Goal: Task Accomplishment & Management: Use online tool/utility

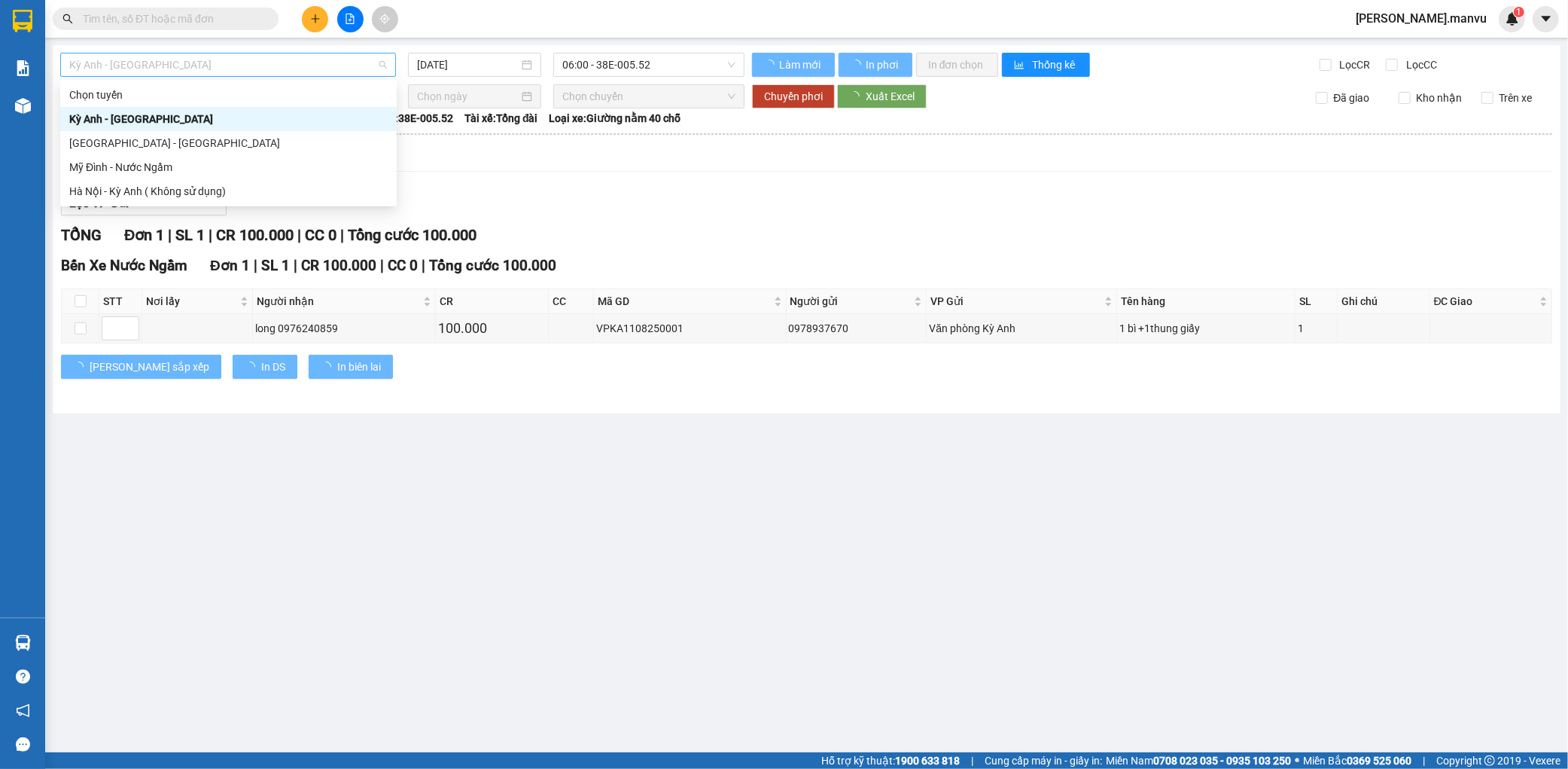
click at [203, 55] on span "Kỳ Anh - [GEOGRAPHIC_DATA]" at bounding box center [228, 65] width 318 height 23
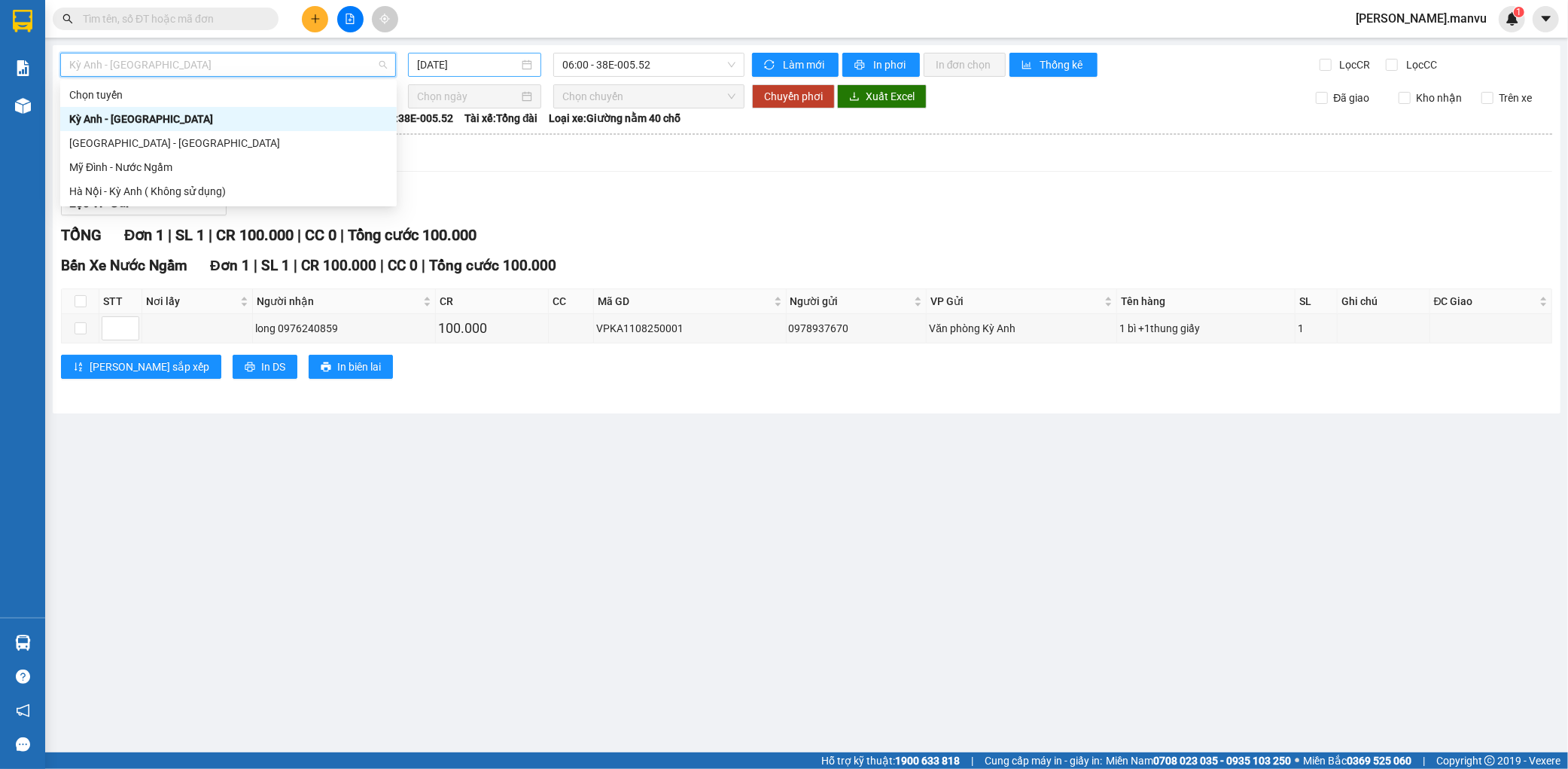
click at [419, 54] on div "[DATE]" at bounding box center [475, 65] width 134 height 24
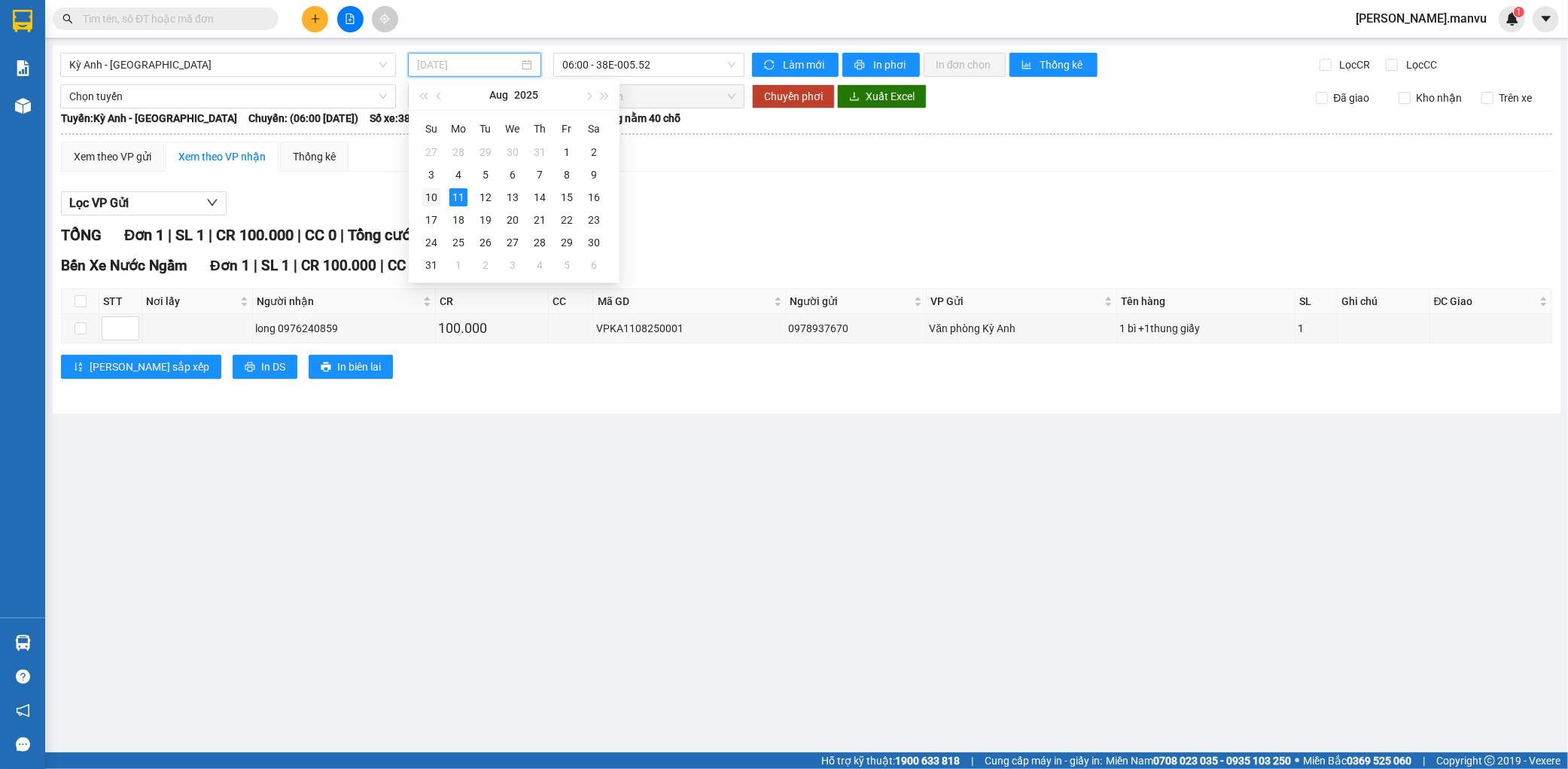
click at [424, 189] on div "10" at bounding box center [431, 197] width 18 height 18
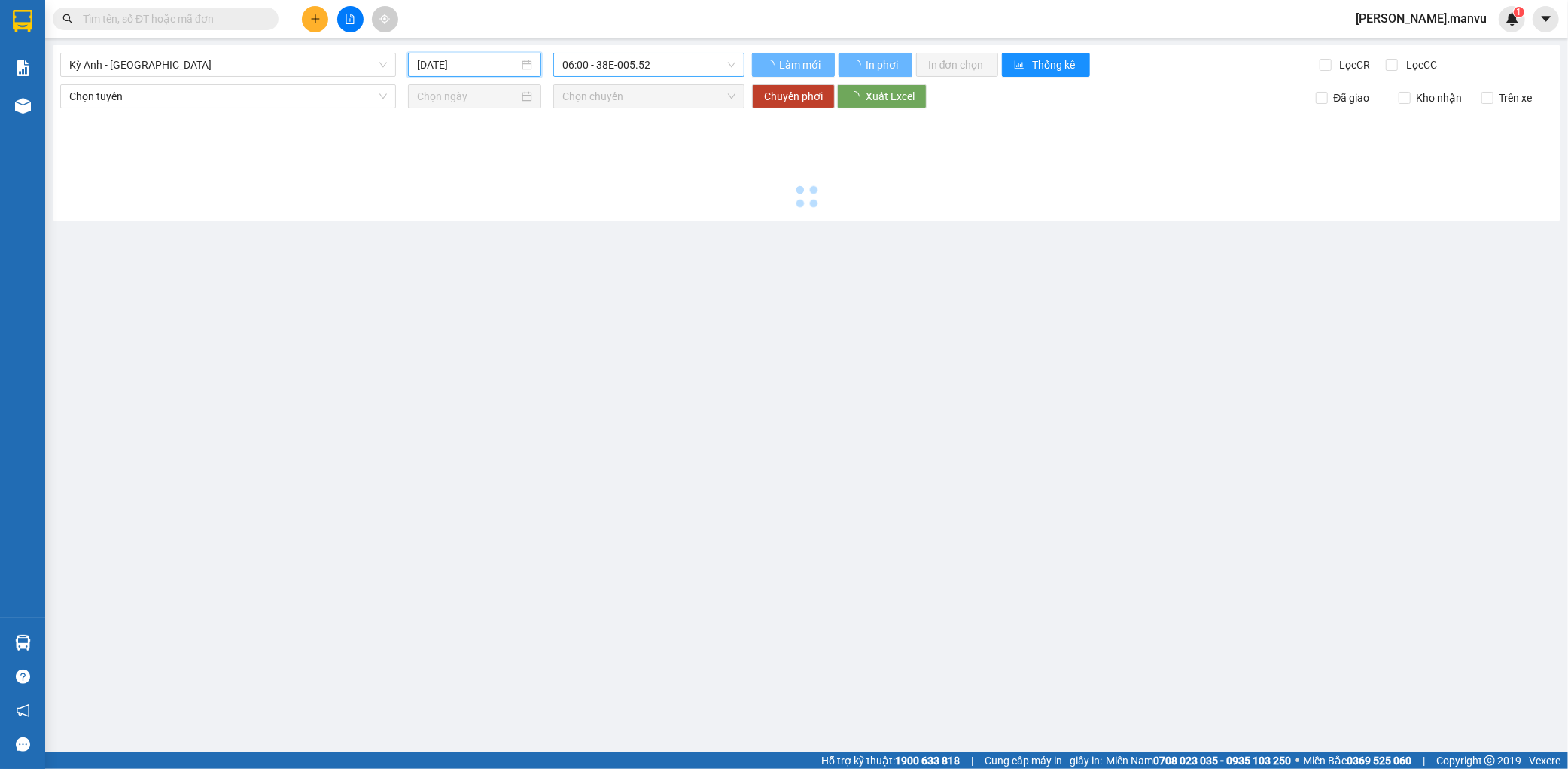
type input "[DATE]"
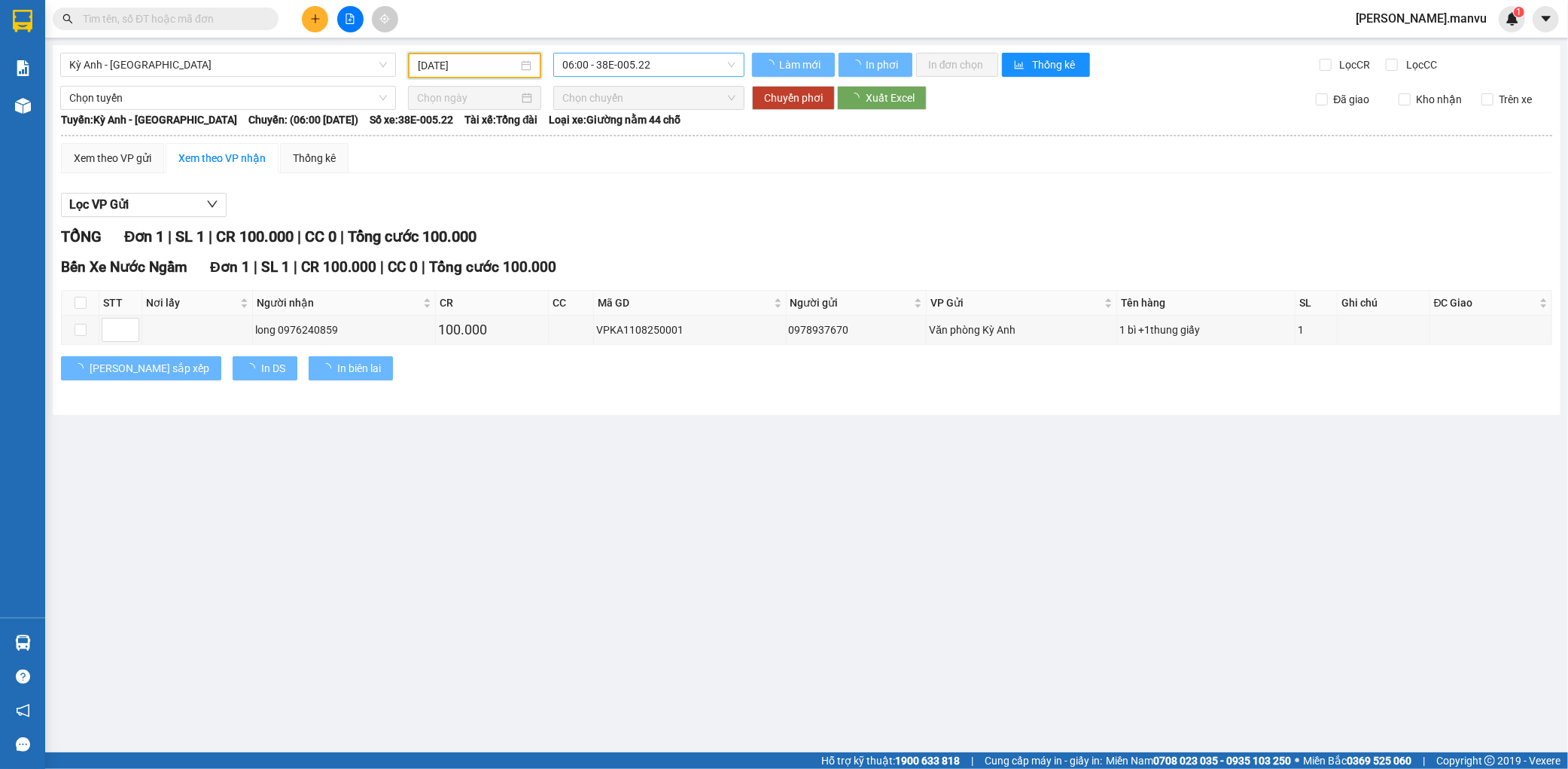
click at [627, 60] on span "06:00 - 38E-005.22" at bounding box center [648, 65] width 173 height 23
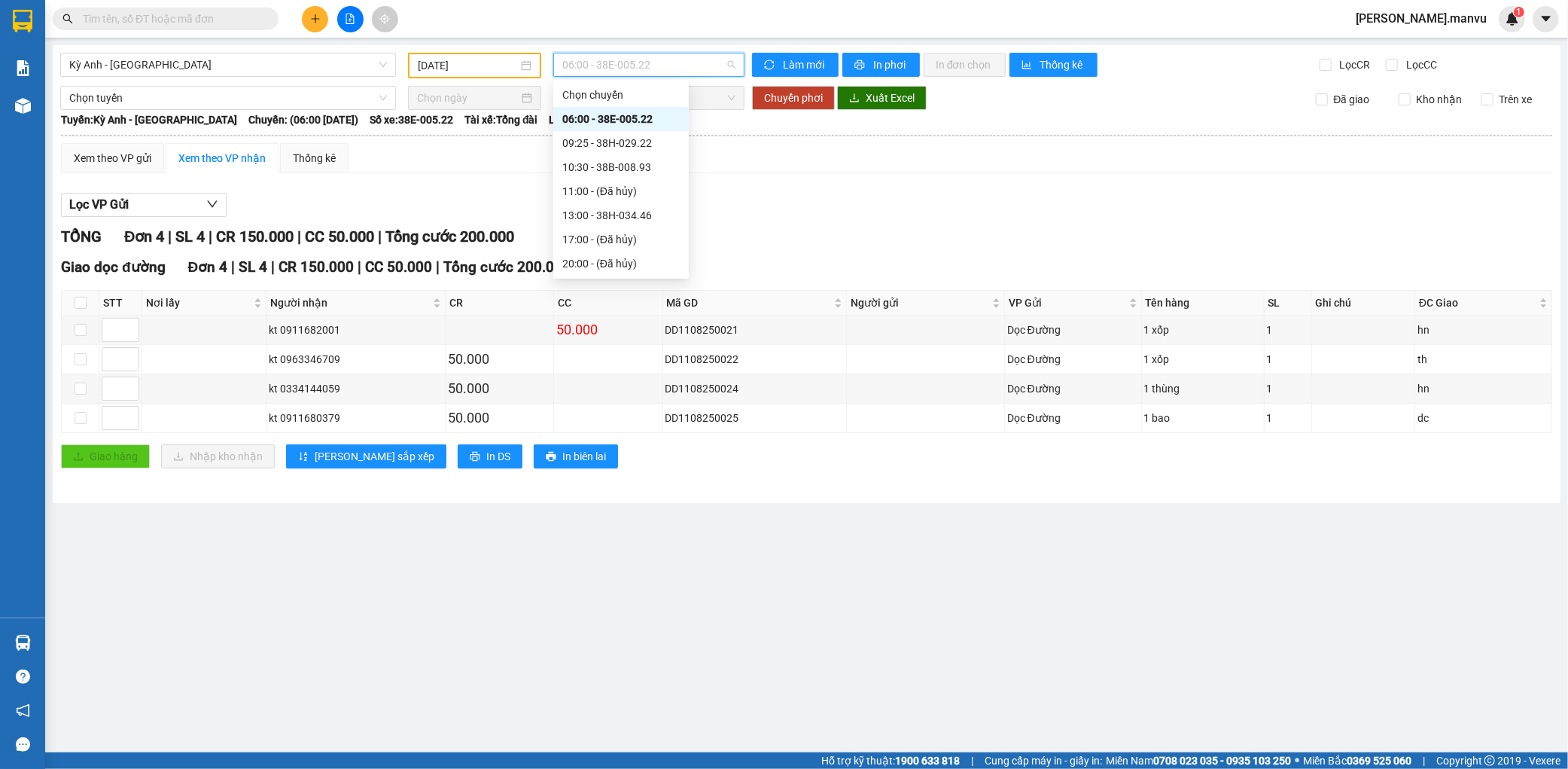
click at [621, 122] on div "06:00 - 38E-005.22" at bounding box center [620, 119] width 118 height 17
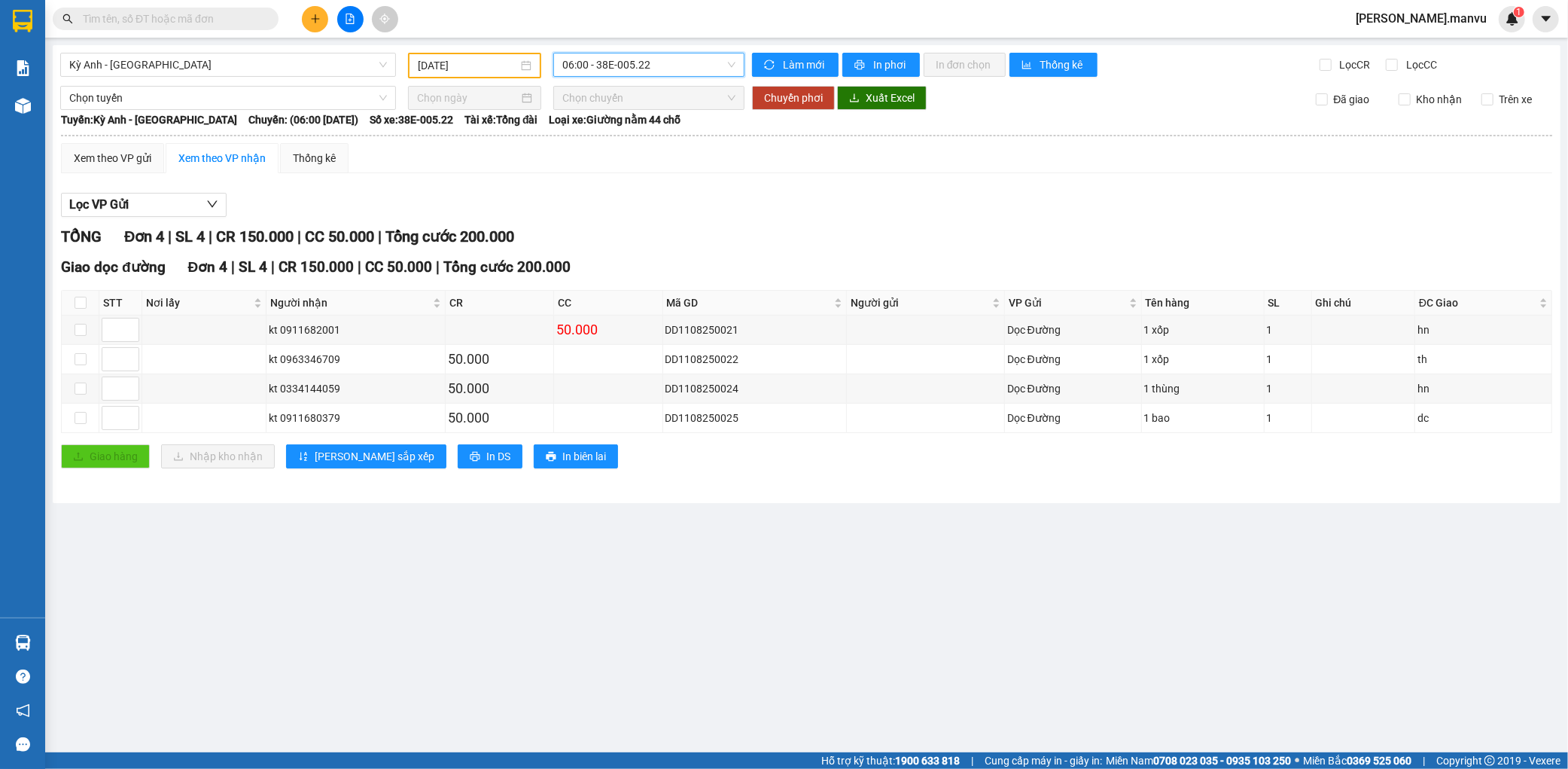
click at [654, 79] on div "Kỳ Anh - [GEOGRAPHIC_DATA] [DATE] 06:00 06:00 - 38E-005.22 Làm mới In phơi In đ…" at bounding box center [806, 274] width 1508 height 457
click at [679, 68] on span "06:00 - 38E-005.22" at bounding box center [648, 65] width 173 height 23
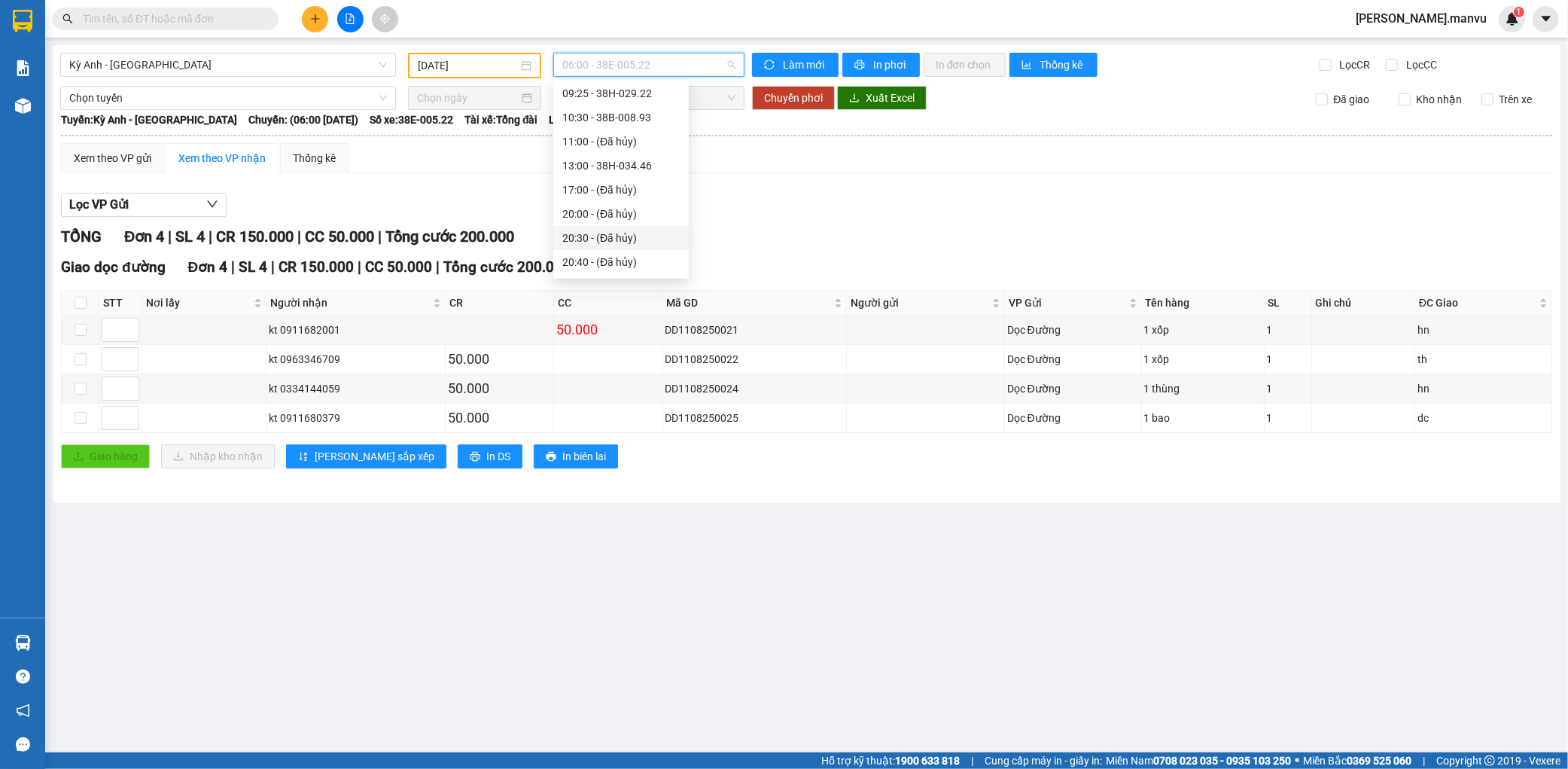
scroll to position [216, 0]
click at [636, 144] on div "21:20 (TC) - 38H-029.42" at bounding box center [620, 142] width 118 height 17
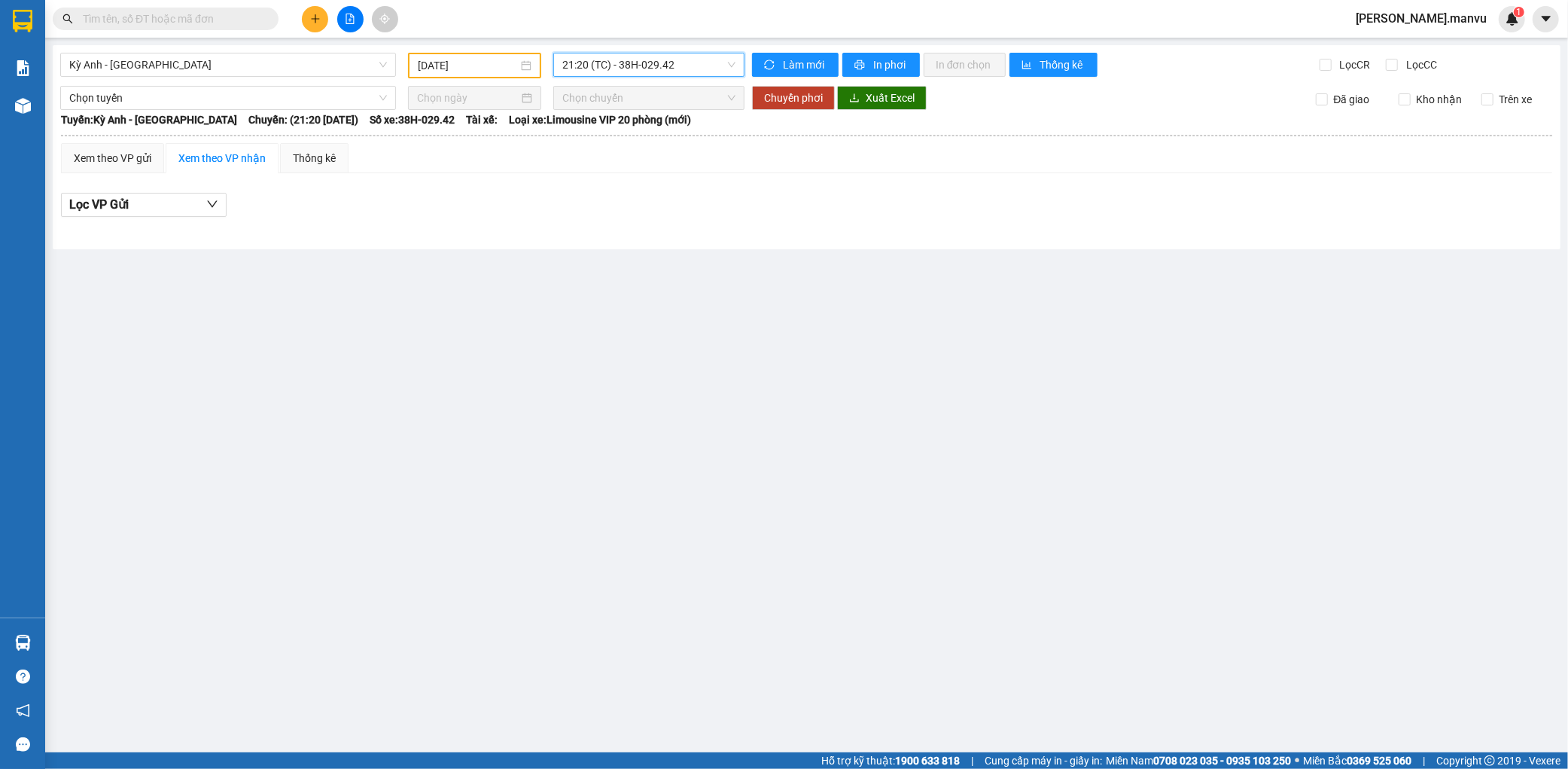
click at [655, 73] on span "21:20 (TC) - 38H-029.42" at bounding box center [648, 65] width 173 height 23
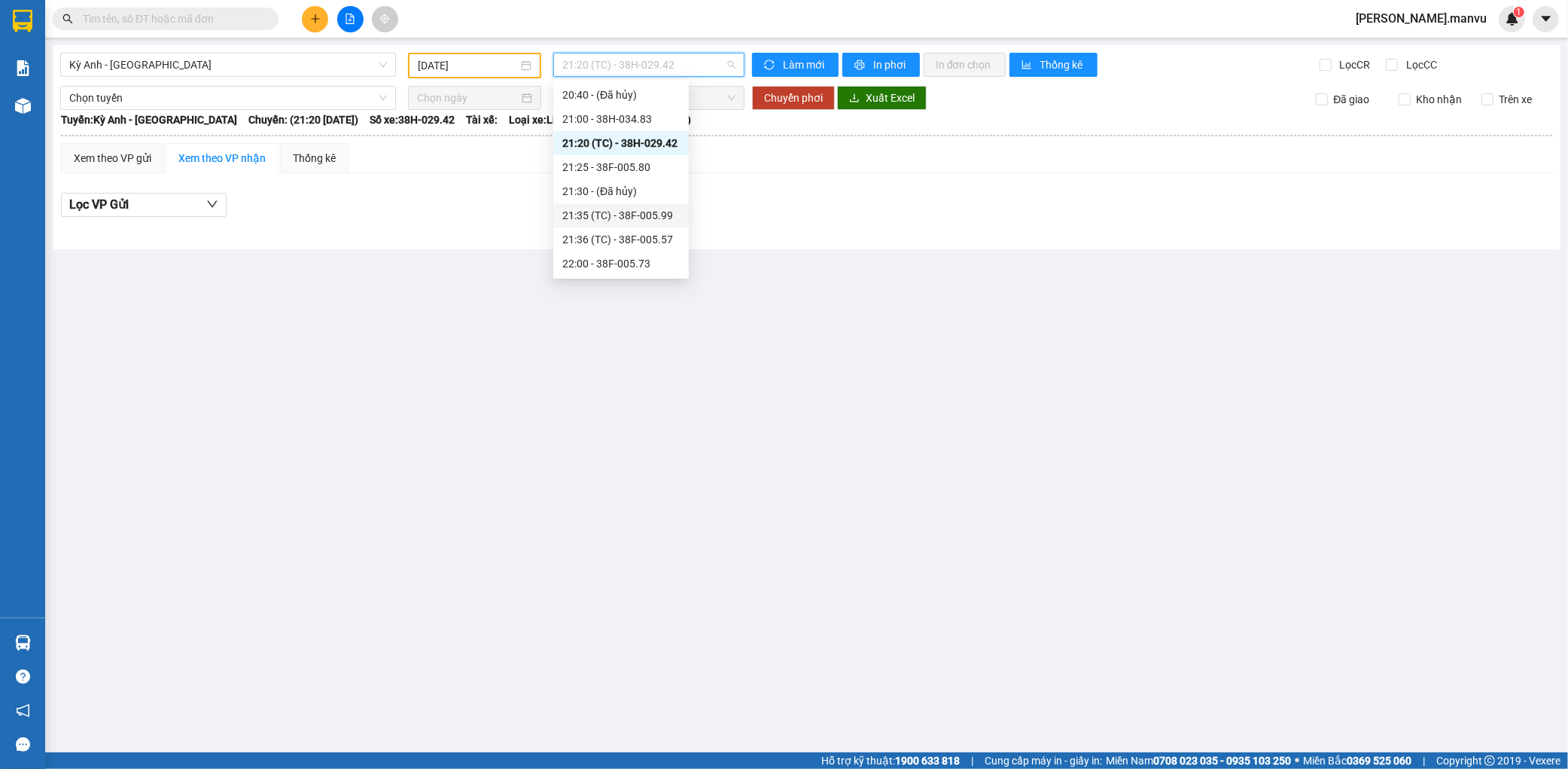
click at [661, 214] on div "21:35 (TC) - 38F-005.99" at bounding box center [620, 215] width 118 height 17
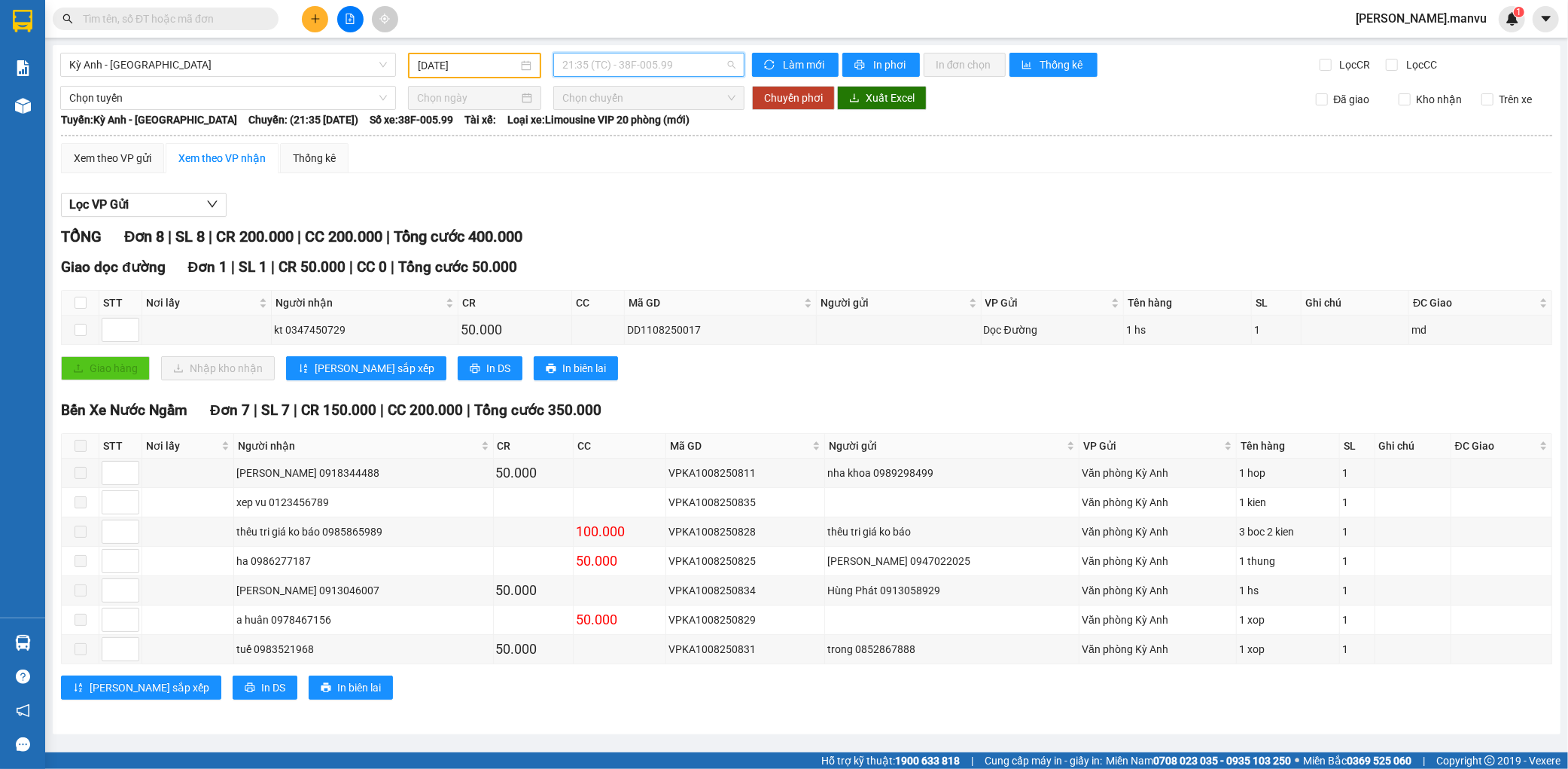
click at [681, 60] on span "21:35 (TC) - 38F-005.99" at bounding box center [648, 65] width 173 height 23
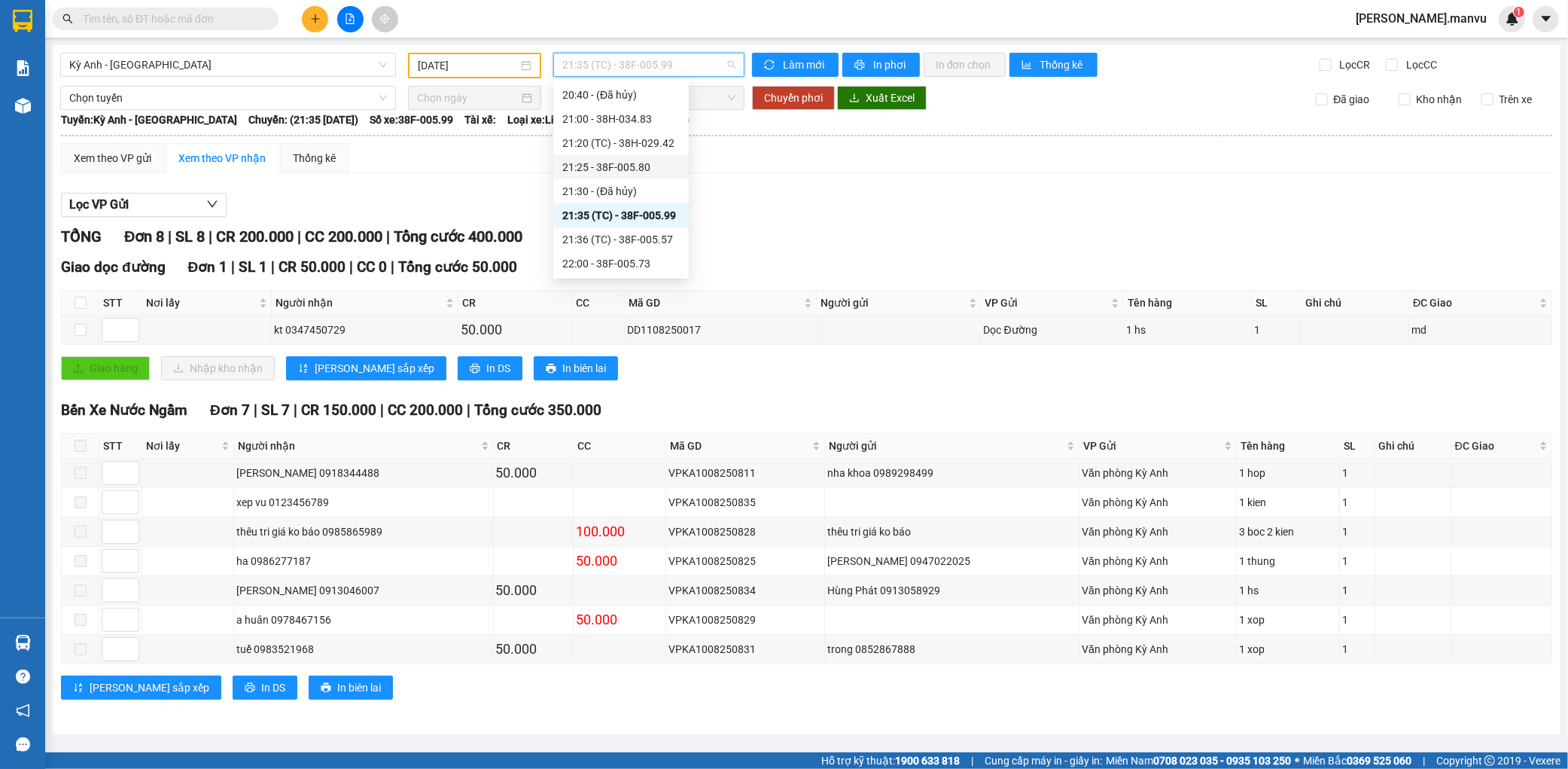
click at [640, 167] on div "21:25 - 38F-005.80" at bounding box center [620, 167] width 118 height 17
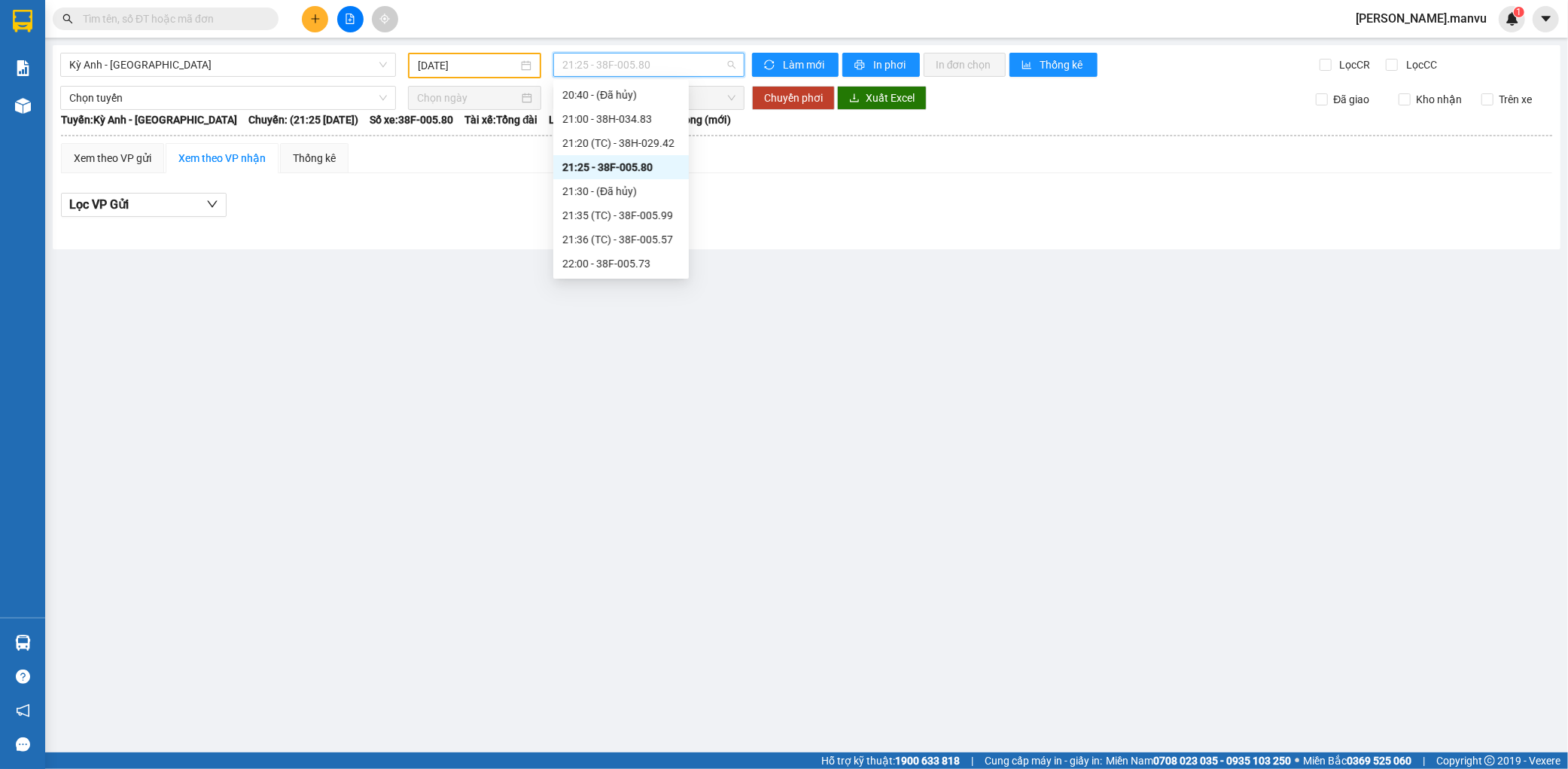
click at [693, 76] on div "21:25 - 38F-005.80" at bounding box center [648, 65] width 191 height 24
click at [653, 234] on div "21:36 (TC) - 38F-005.57" at bounding box center [620, 239] width 118 height 17
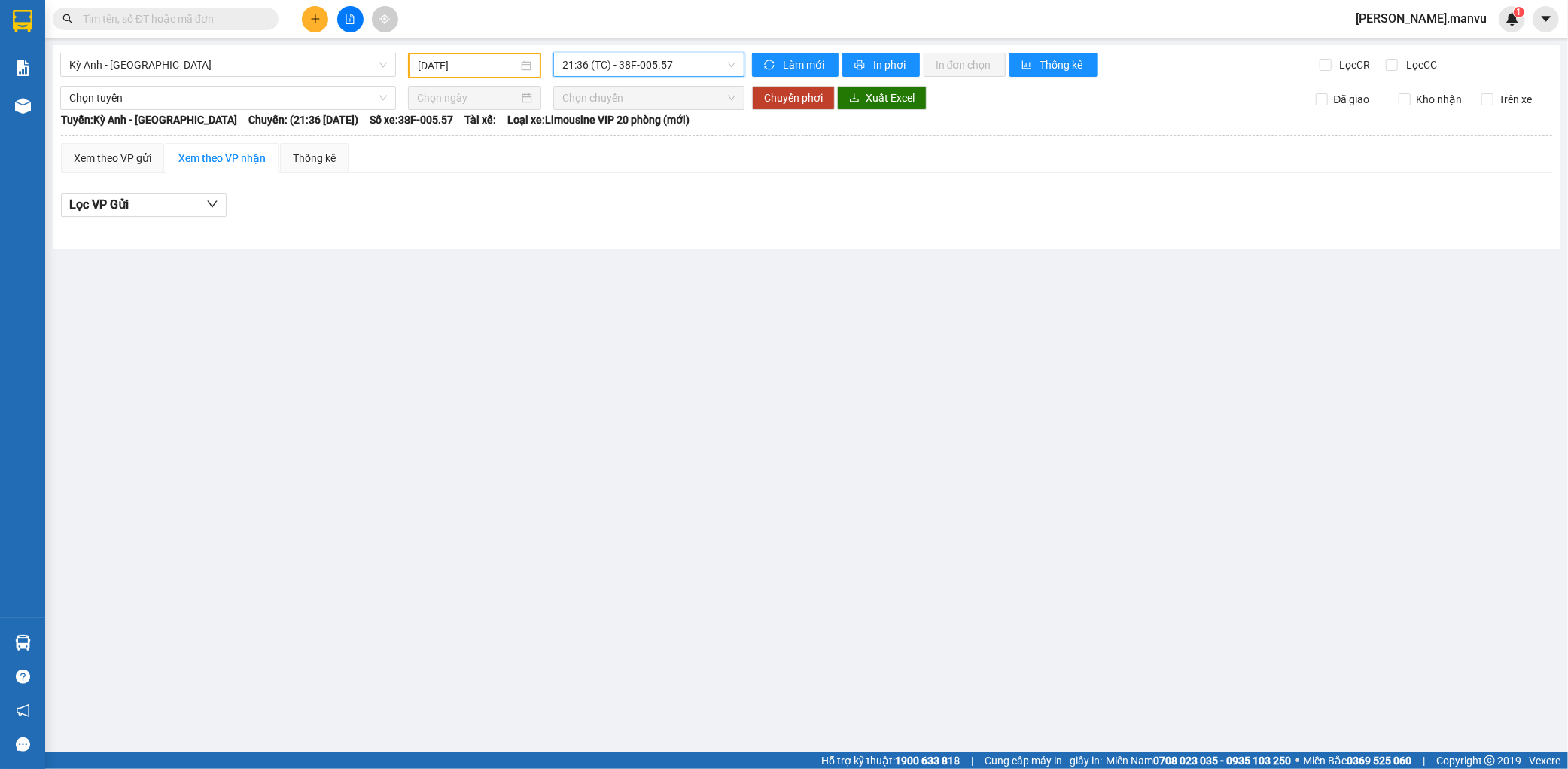
click at [705, 65] on span "21:36 (TC) - 38F-005.57" at bounding box center [648, 65] width 173 height 23
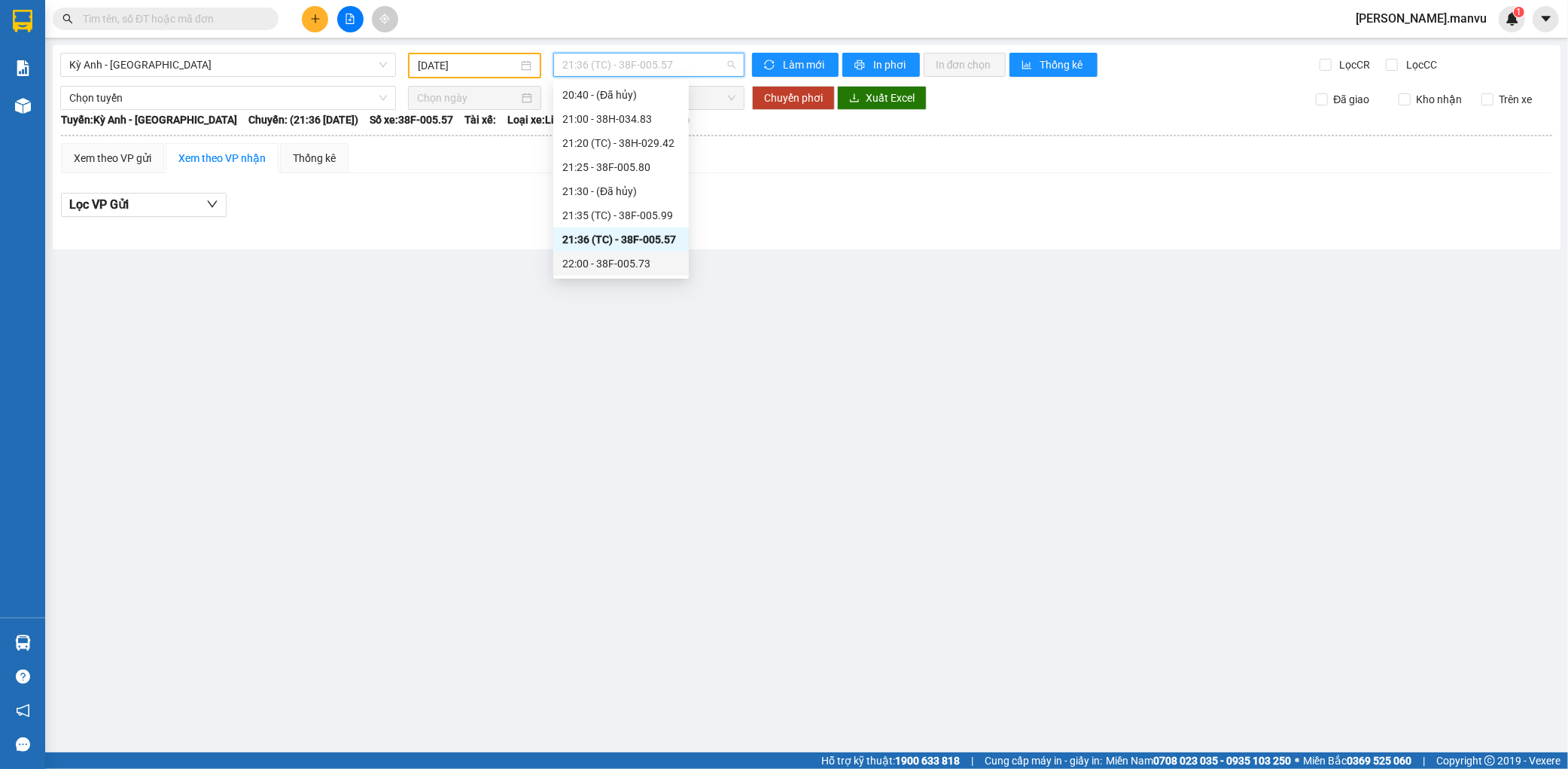
click at [647, 262] on div "22:00 - 38F-005.73" at bounding box center [620, 263] width 118 height 17
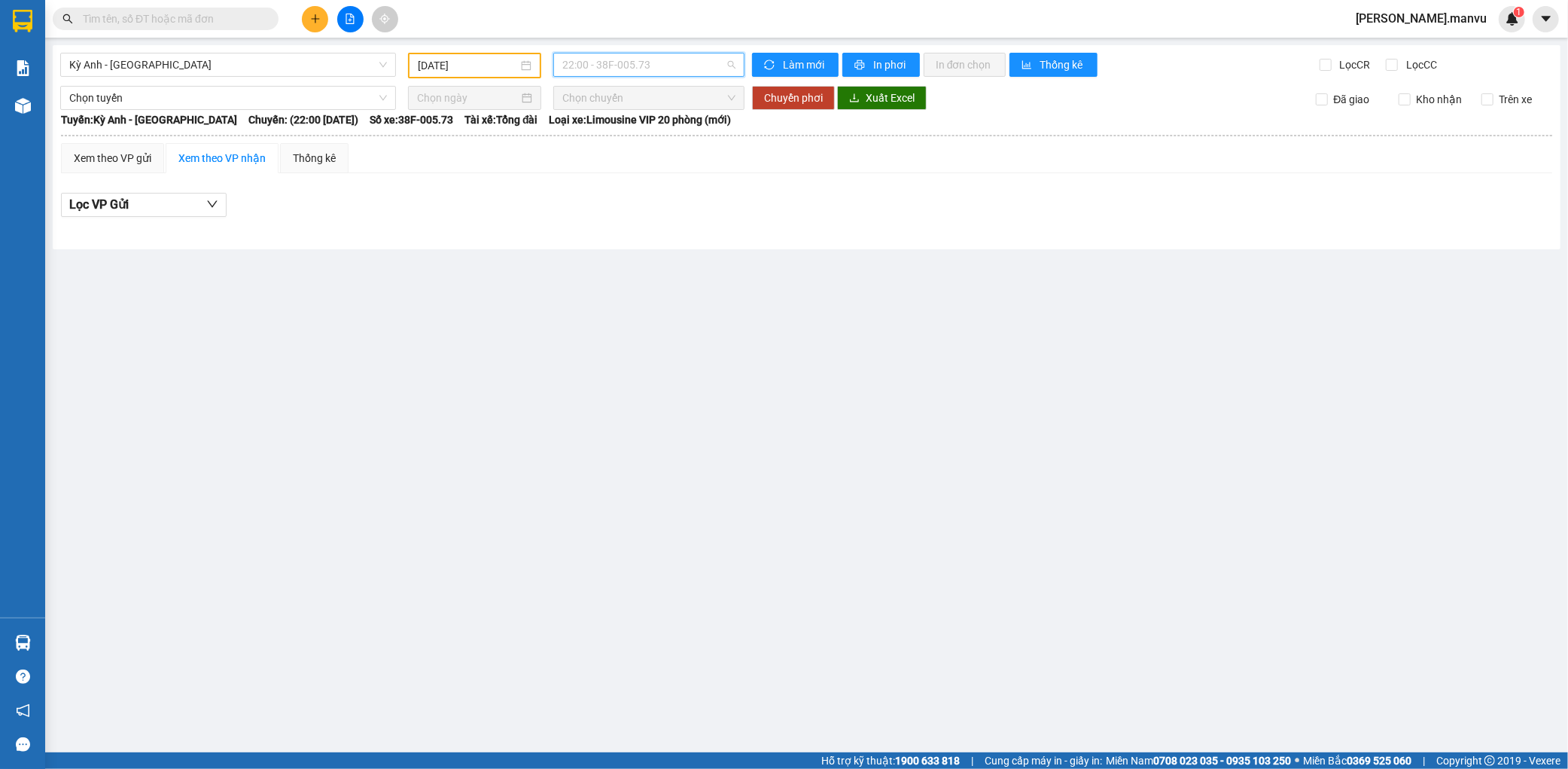
click at [672, 71] on span "22:00 - 38F-005.73" at bounding box center [648, 65] width 173 height 23
click at [789, 379] on main "Kỳ Anh - [GEOGRAPHIC_DATA] [DATE] 22:00 - 38F-005.73 Làm mới In phơi In đơn chọ…" at bounding box center [784, 376] width 1568 height 752
